Goal: Information Seeking & Learning: Find specific fact

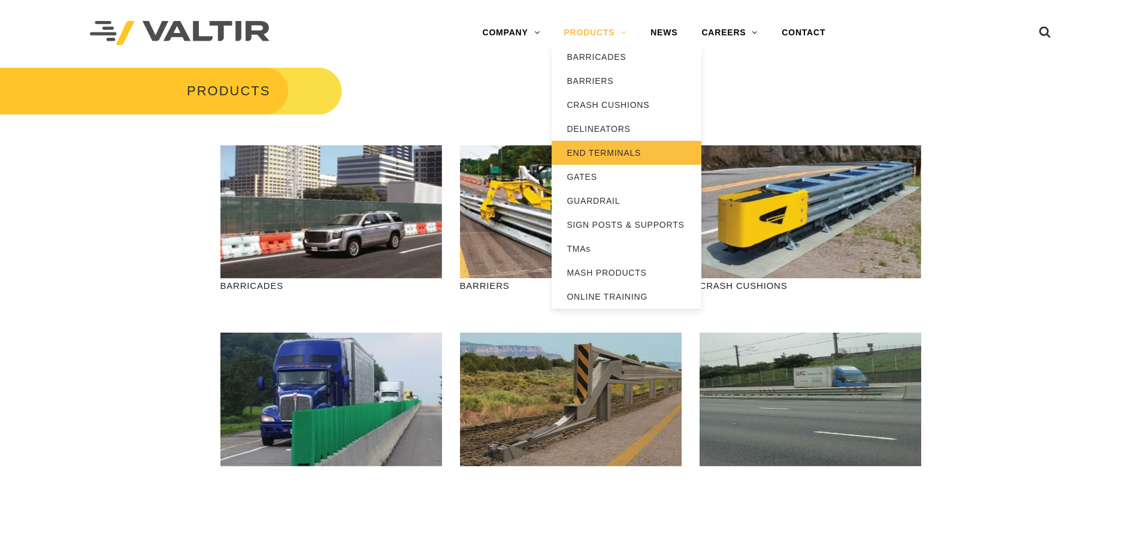
click at [606, 153] on link "END TERMINALS" at bounding box center [627, 153] width 150 height 24
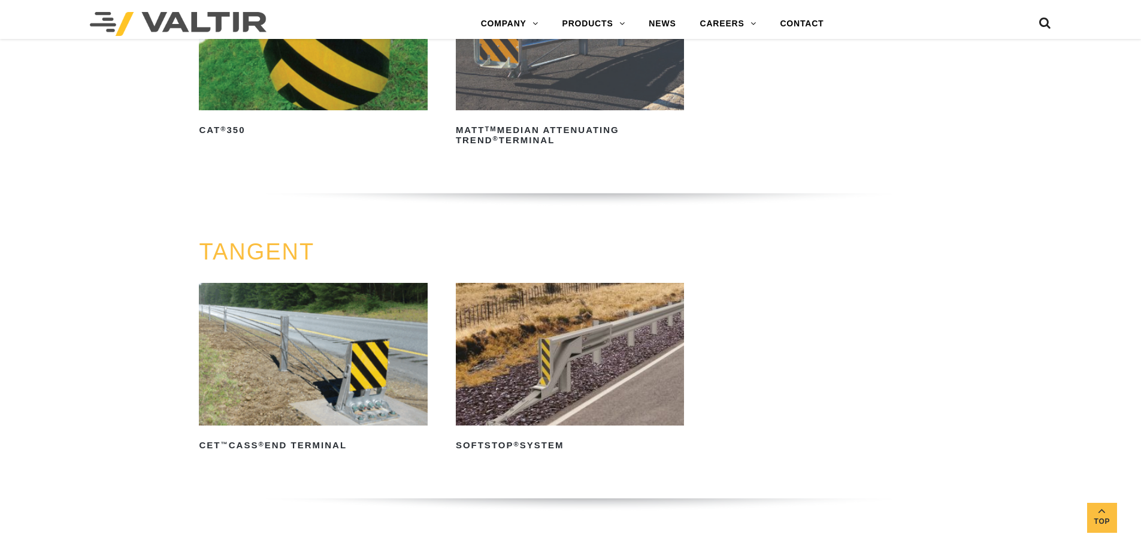
scroll to position [477, 0]
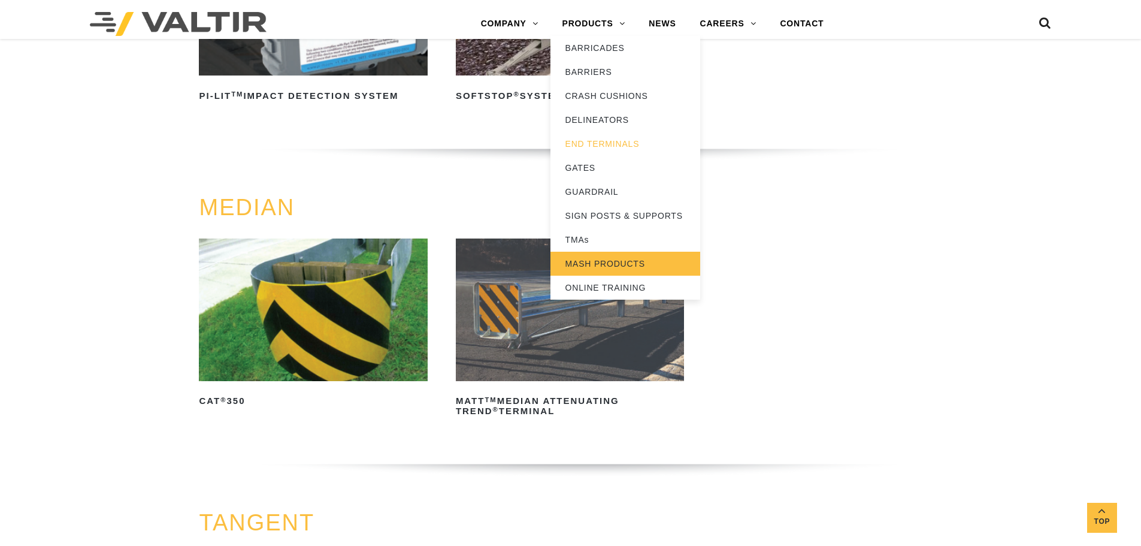
click at [602, 262] on link "MASH PRODUCTS" at bounding box center [626, 264] width 150 height 24
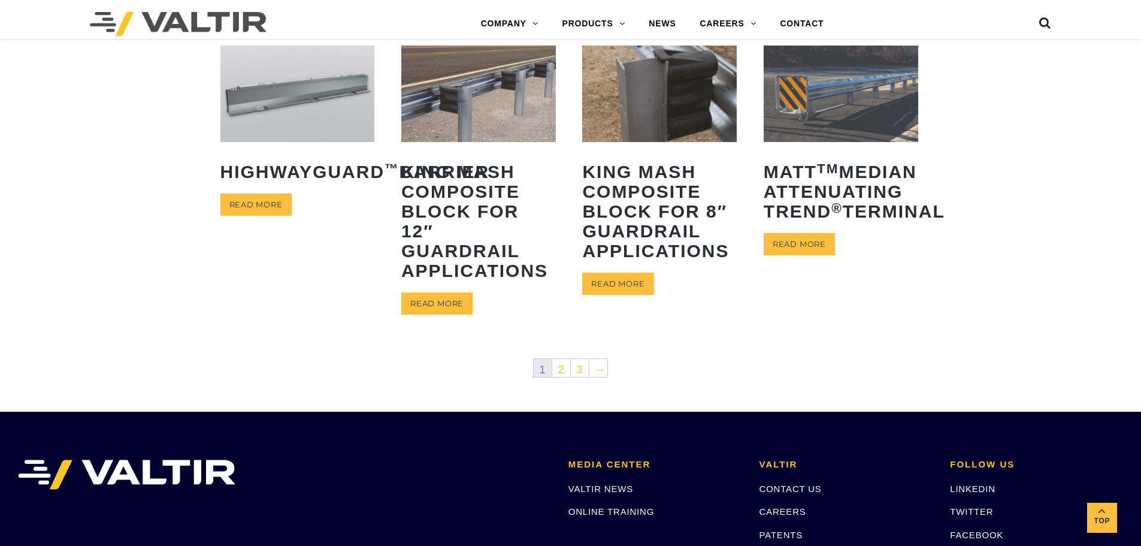
scroll to position [599, 0]
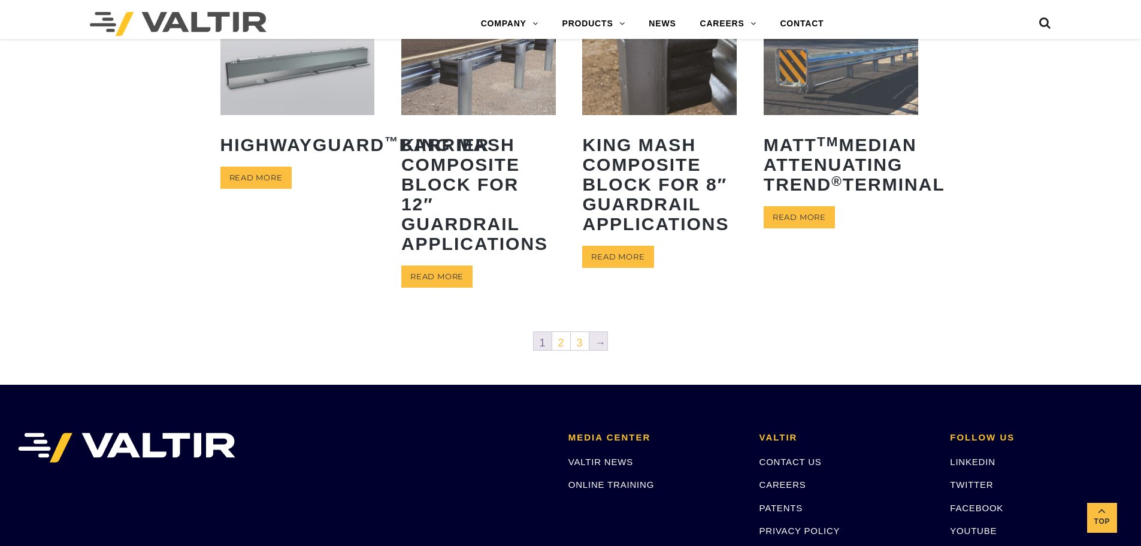
click at [601, 340] on link "→" at bounding box center [599, 341] width 18 height 18
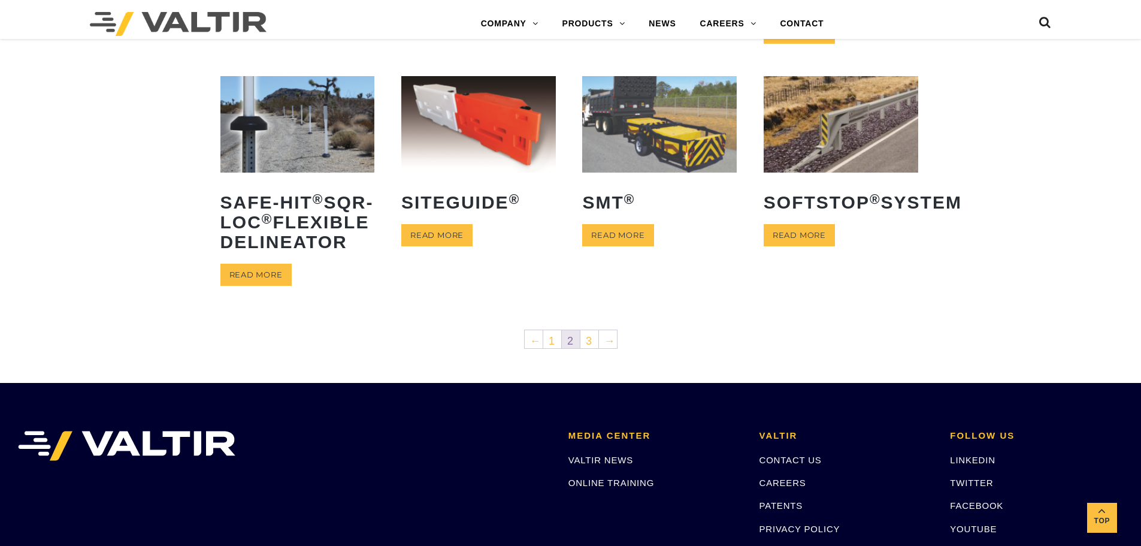
scroll to position [539, 0]
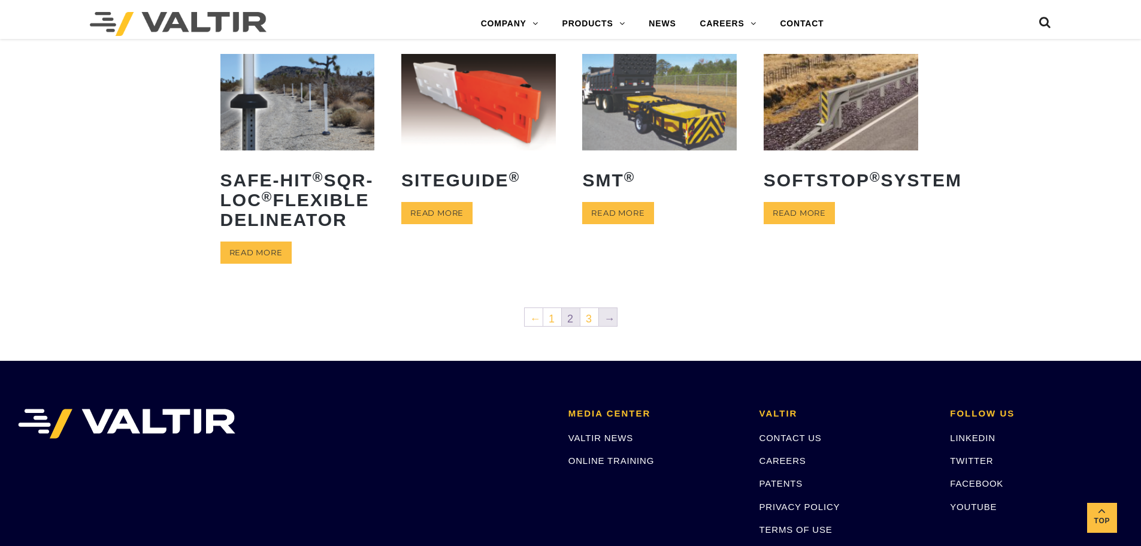
click at [607, 326] on link "→" at bounding box center [608, 317] width 18 height 18
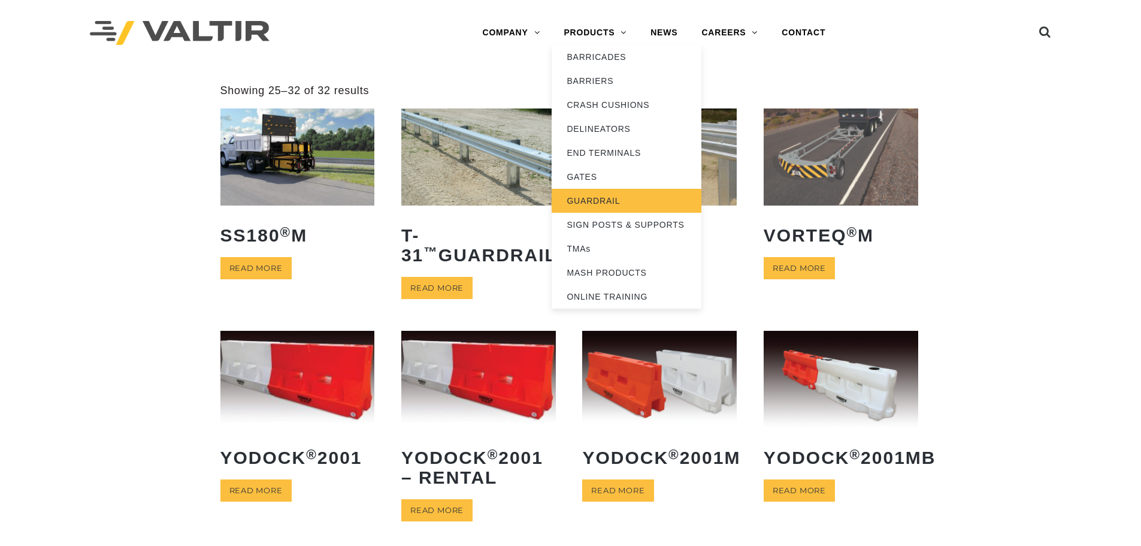
click at [599, 203] on link "GUARDRAIL" at bounding box center [627, 201] width 150 height 24
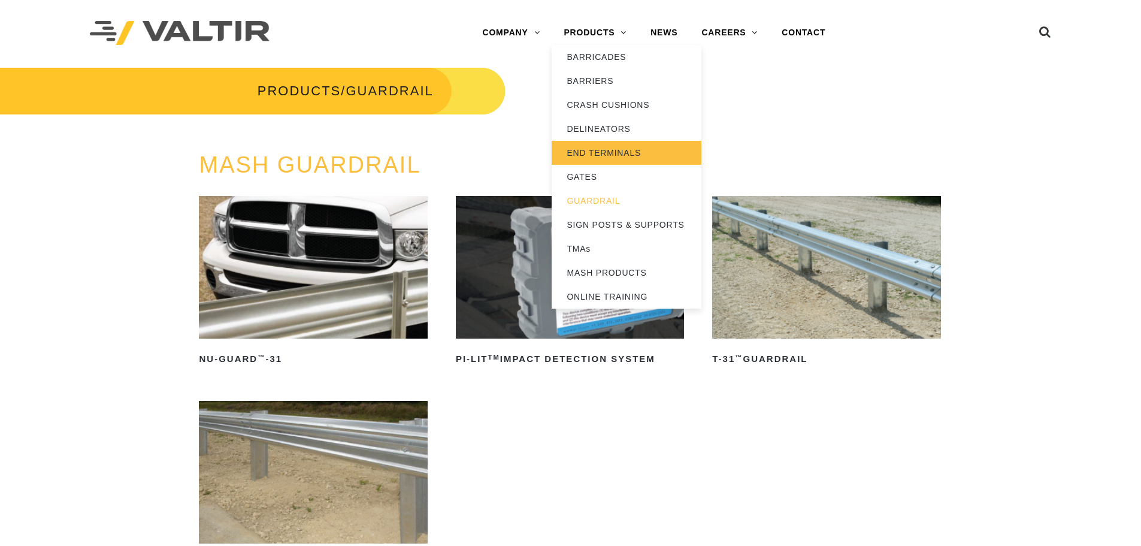
click at [599, 147] on link "END TERMINALS" at bounding box center [627, 153] width 150 height 24
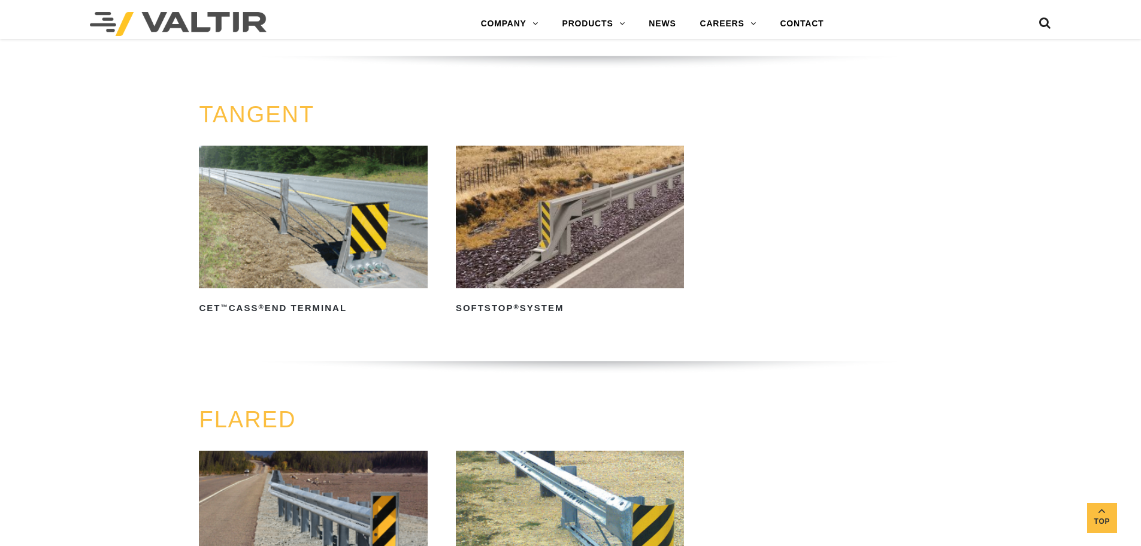
scroll to position [719, 0]
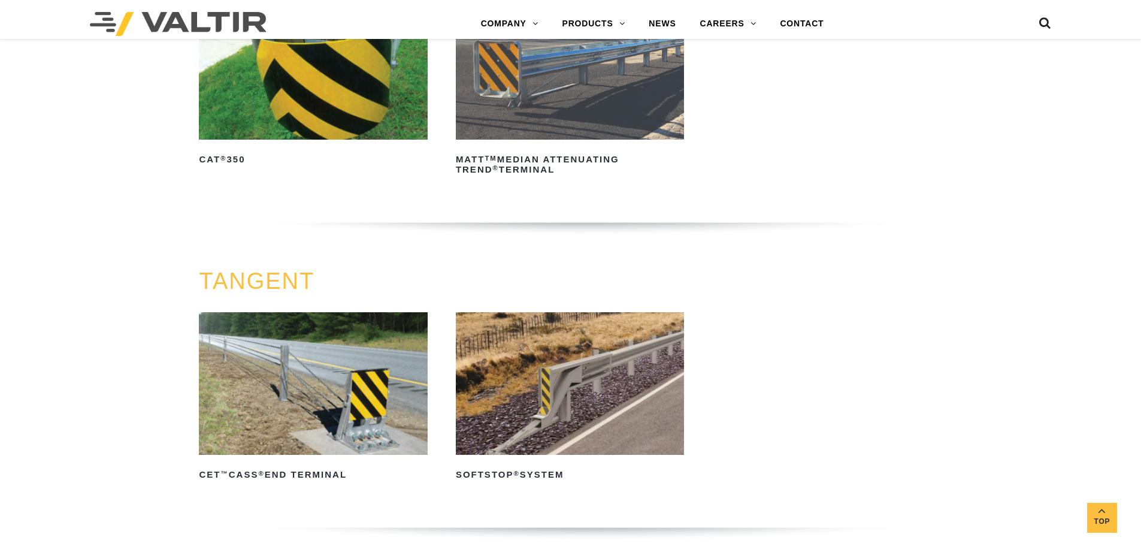
click at [1048, 22] on icon at bounding box center [1045, 26] width 12 height 18
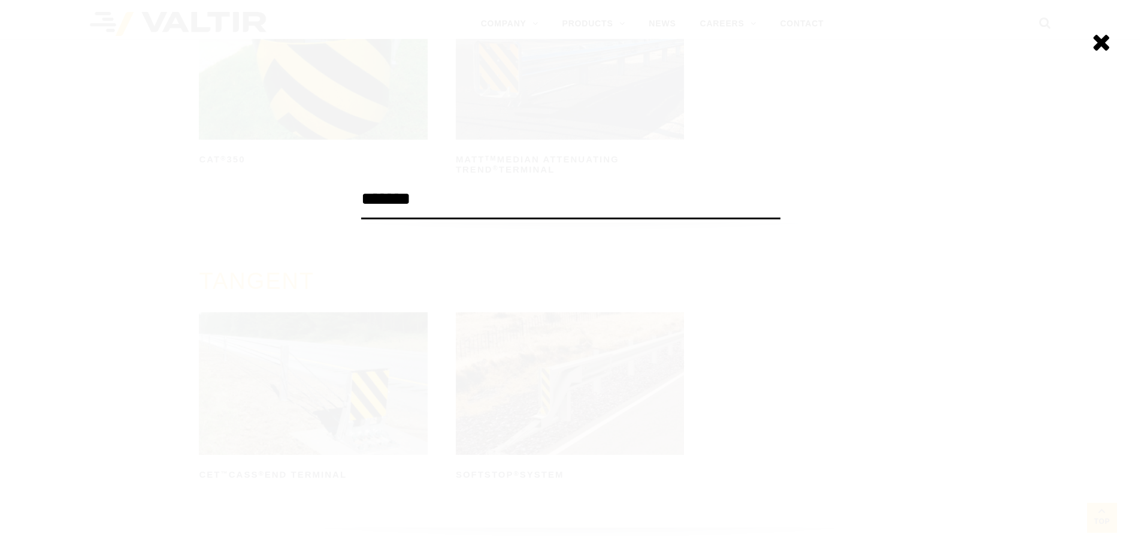
type input "*******"
click input "******" at bounding box center [0, 0] width 0 height 0
